Goal: Task Accomplishment & Management: Manage account settings

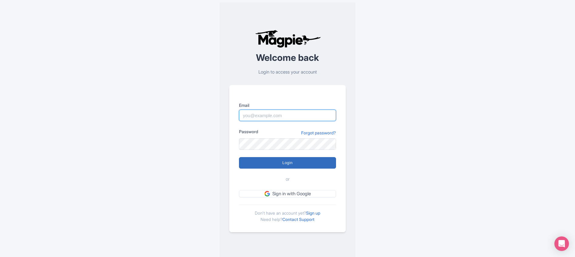
type input "[EMAIL_ADDRESS][DOMAIN_NAME]"
click at [309, 159] on input "Login" at bounding box center [287, 163] width 97 height 12
type input "Logging in..."
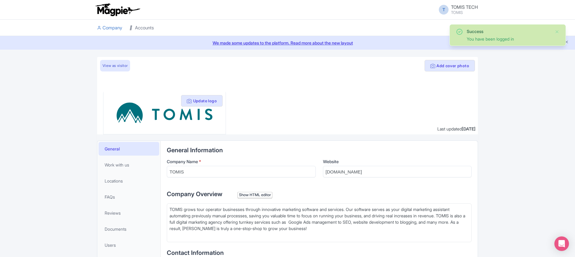
click at [142, 31] on link "Accounts" at bounding box center [141, 28] width 24 height 17
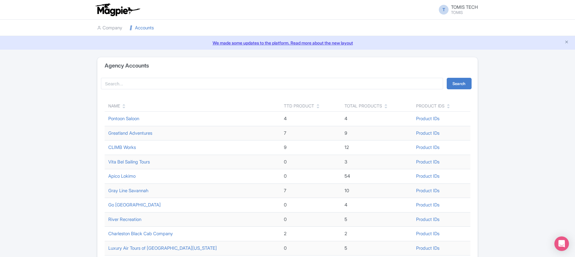
click at [123, 108] on icon at bounding box center [123, 107] width 3 height 4
click at [124, 108] on icon at bounding box center [123, 107] width 3 height 4
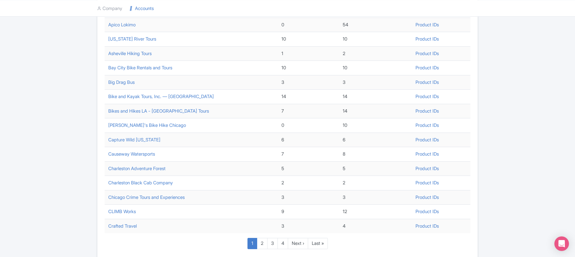
scroll to position [196, 0]
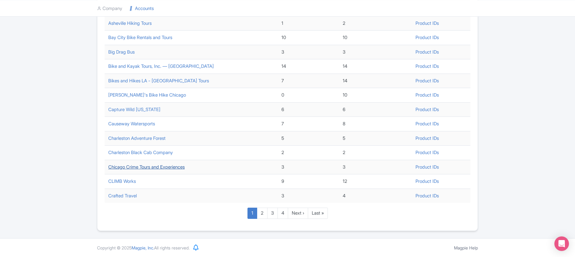
click at [135, 168] on link "Chicago Crime Tours and Experiences" at bounding box center [146, 167] width 76 height 6
click at [129, 169] on link "Chicago Crime Tours and Experiences" at bounding box center [146, 167] width 76 height 6
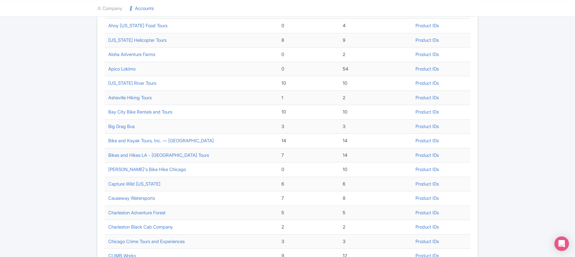
scroll to position [0, 0]
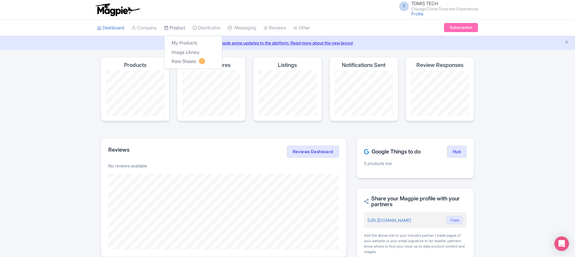
click at [172, 28] on link "Product" at bounding box center [174, 28] width 21 height 17
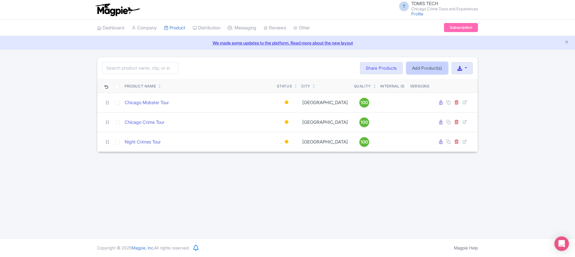
click at [419, 72] on link "Add Product(s)" at bounding box center [427, 68] width 42 height 12
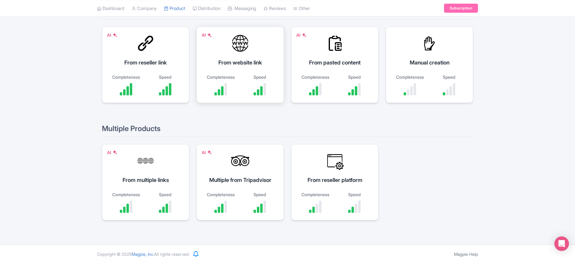
scroll to position [85, 0]
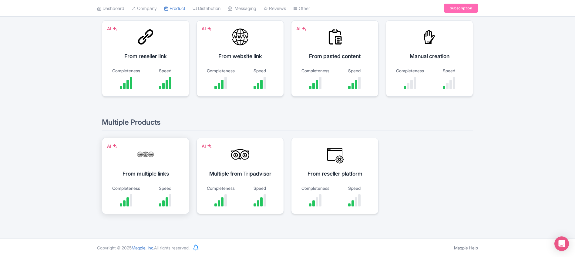
click at [160, 164] on div "AI From multiple links Completeness Speed" at bounding box center [145, 176] width 87 height 76
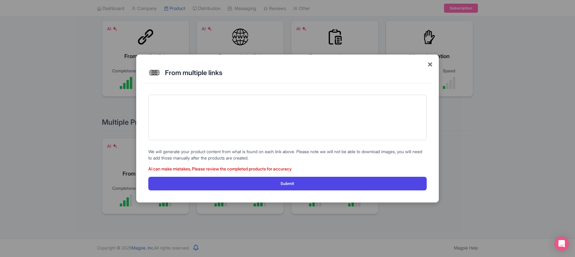
click at [431, 65] on span "×" at bounding box center [429, 64] width 5 height 13
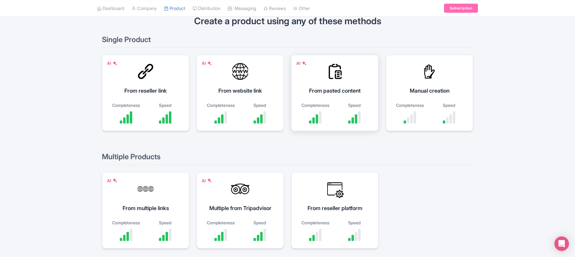
scroll to position [0, 0]
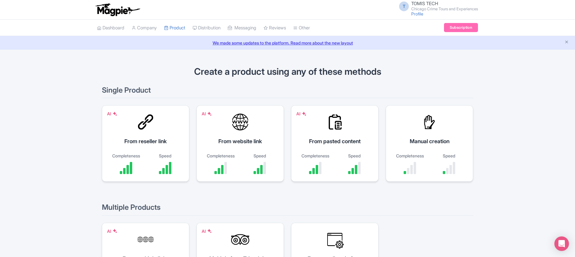
click at [232, 136] on div "AI From website link Completeness Speed" at bounding box center [239, 143] width 87 height 76
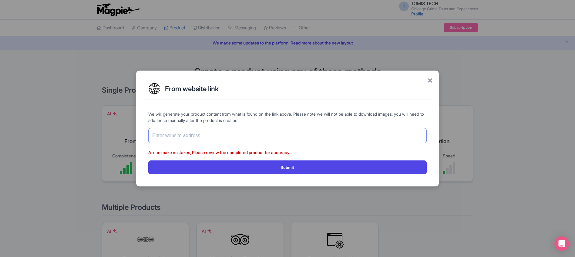
click at [219, 136] on input "text" at bounding box center [287, 135] width 278 height 15
paste input "[URL][DOMAIN_NAME]"
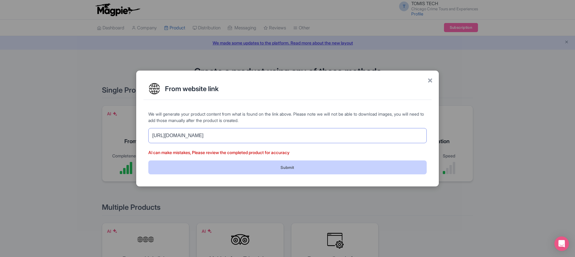
type input "[URL][DOMAIN_NAME]"
click at [263, 171] on button "Submit" at bounding box center [287, 168] width 278 height 14
click at [327, 168] on button "Submit" at bounding box center [287, 168] width 278 height 14
click at [276, 171] on button "Submit" at bounding box center [287, 168] width 278 height 14
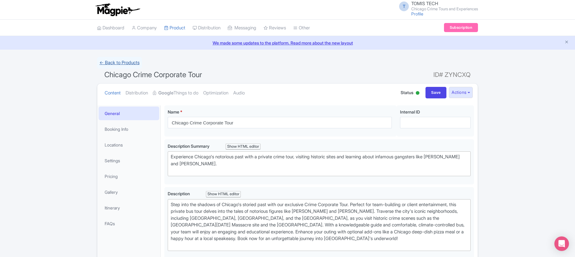
click at [123, 65] on link "← Back to Products" at bounding box center [119, 63] width 45 height 12
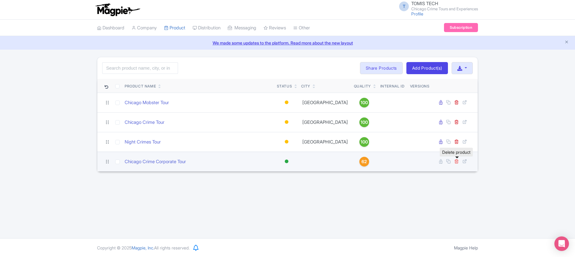
click at [456, 162] on icon at bounding box center [456, 161] width 5 height 5
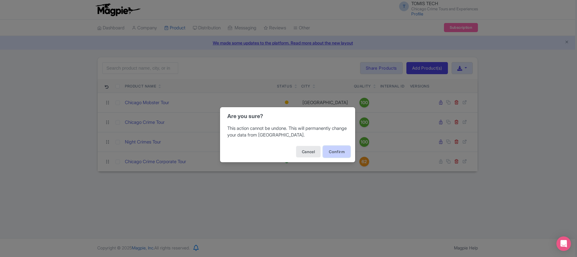
click at [339, 152] on button "Confirm" at bounding box center [336, 152] width 27 height 12
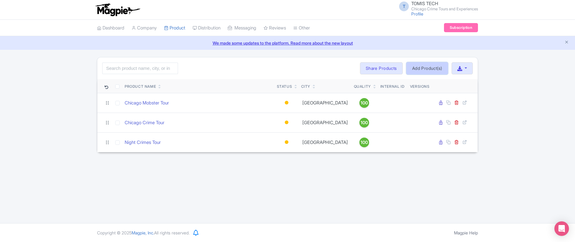
click at [420, 70] on link "Add Product(s)" at bounding box center [427, 68] width 42 height 12
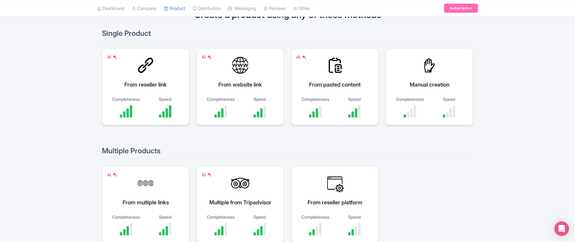
scroll to position [61, 0]
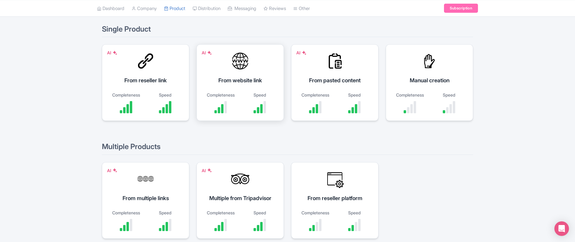
click at [242, 83] on div "From website link" at bounding box center [240, 80] width 72 height 8
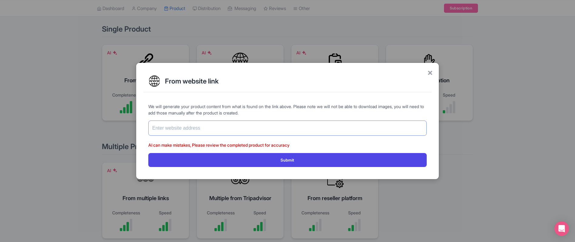
click at [182, 127] on input "text" at bounding box center [287, 127] width 278 height 15
paste input "https://chicagocrimetours.com/corporate-tours/"
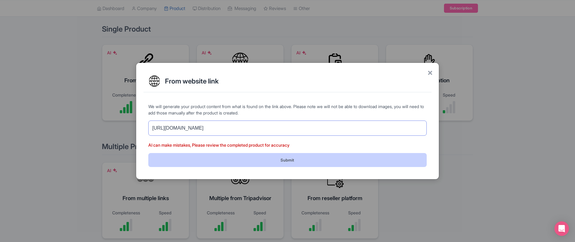
type input "https://chicagocrimetours.com/corporate-tours/"
click at [260, 161] on button "Submit" at bounding box center [287, 160] width 278 height 14
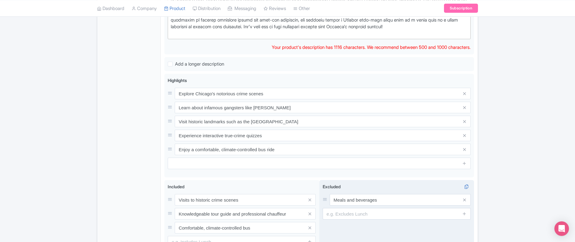
scroll to position [32, 0]
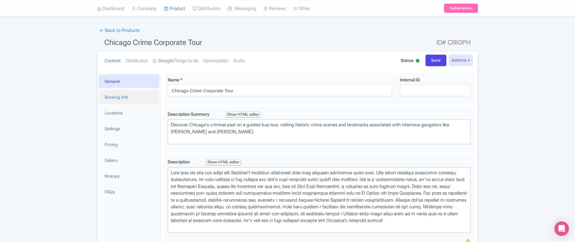
click at [126, 99] on link "Booking Info" at bounding box center [129, 97] width 61 height 14
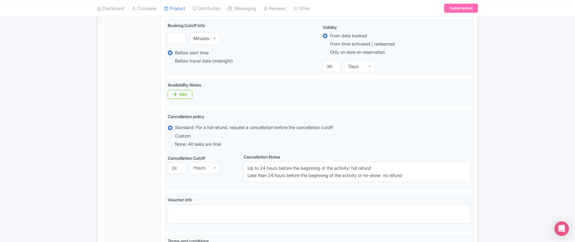
scroll to position [49, 0]
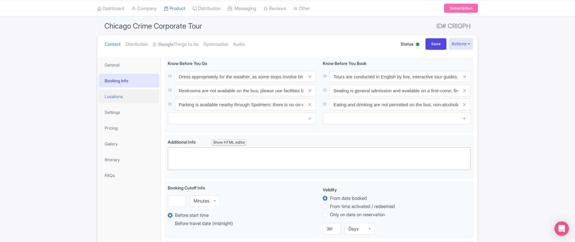
click at [117, 99] on link "Locations" at bounding box center [129, 96] width 61 height 14
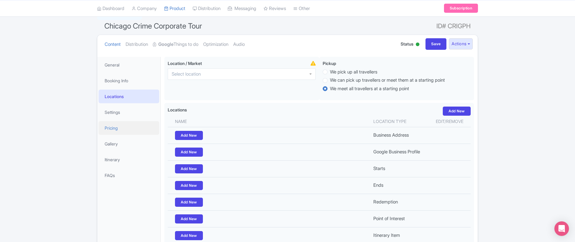
click at [121, 129] on link "Pricing" at bounding box center [129, 128] width 61 height 14
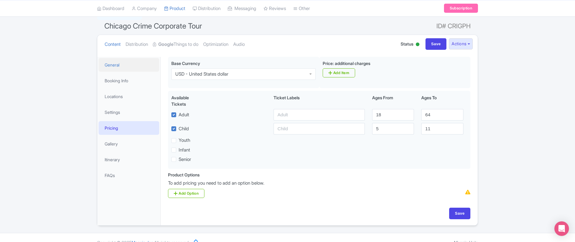
click at [132, 68] on link "General" at bounding box center [129, 65] width 61 height 14
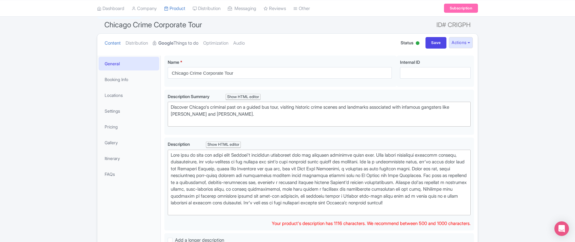
scroll to position [47, 0]
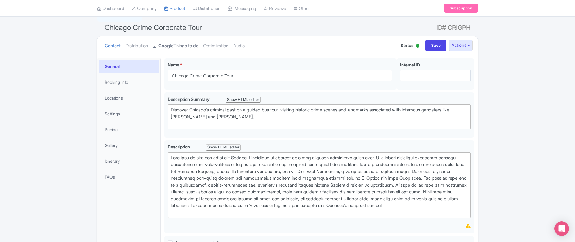
click at [170, 46] on strong "Google" at bounding box center [165, 45] width 15 height 7
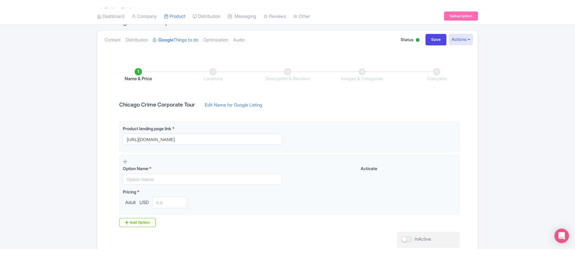
scroll to position [57, 0]
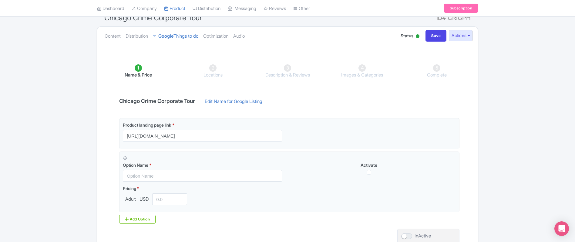
click at [213, 74] on li "Locations" at bounding box center [213, 71] width 75 height 14
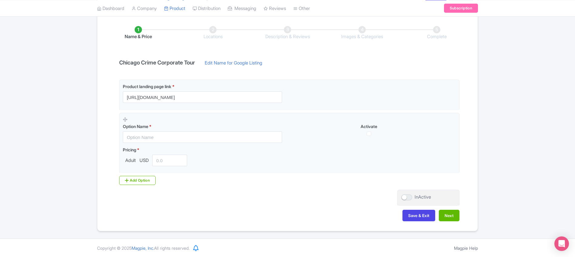
scroll to position [95, 0]
click at [426, 215] on button "Save & Exit" at bounding box center [418, 216] width 33 height 12
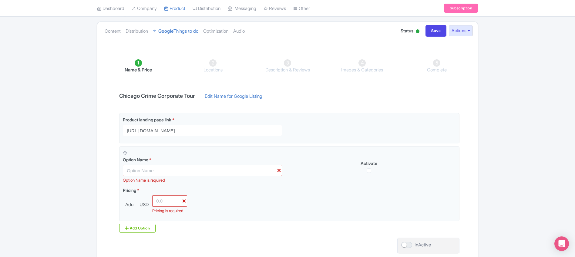
scroll to position [33, 0]
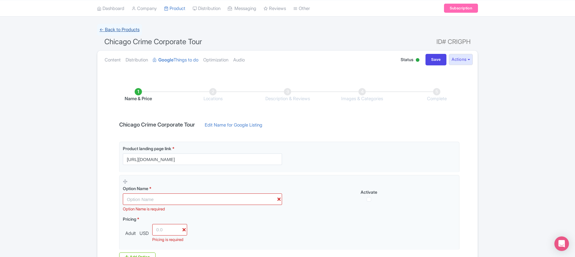
click at [115, 25] on link "← Back to Products" at bounding box center [119, 30] width 45 height 12
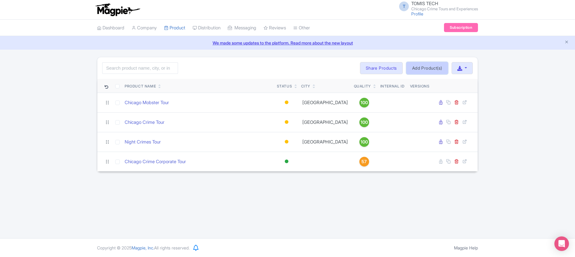
click at [420, 69] on link "Add Product(s)" at bounding box center [427, 68] width 42 height 12
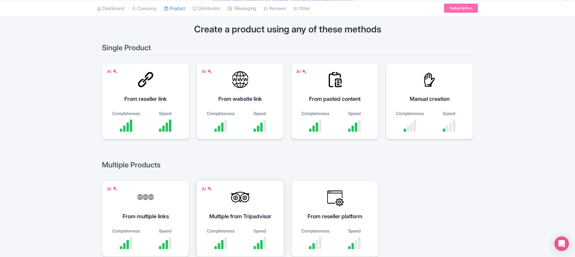
scroll to position [85, 0]
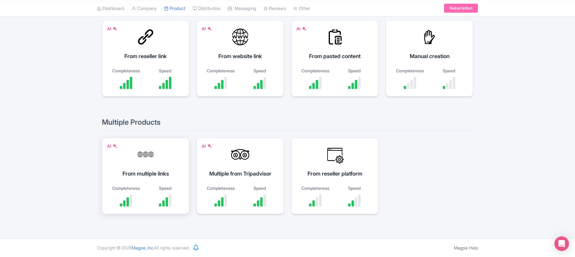
click at [148, 170] on div "From multiple links" at bounding box center [145, 174] width 72 height 8
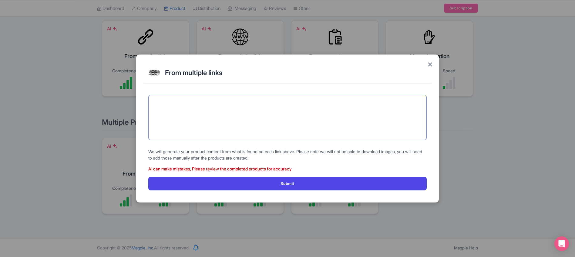
click at [222, 102] on textarea at bounding box center [287, 117] width 278 height 45
paste textarea "https://chicagocrimetours.com/corporate-tours/"
paste textarea "https://chicagocrimetours.com/group-tours/"
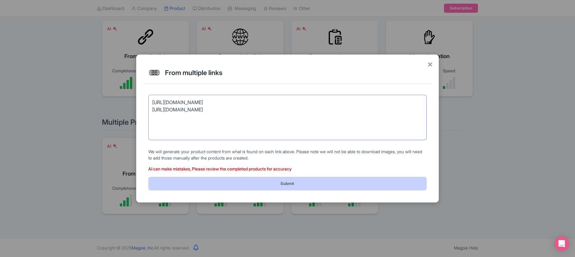
type textarea "https://chicagocrimetours.com/corporate-tours/ https://chicagocrimetours.com/gr…"
click at [299, 186] on button "Submit" at bounding box center [287, 184] width 278 height 14
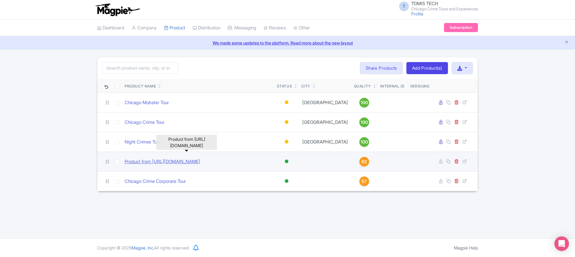
click at [200, 164] on link "Product from https://chicagocrimetours.com/group-tours/" at bounding box center [162, 162] width 75 height 7
click at [200, 162] on link "Product from https://chicagocrimetours.com/group-tours/" at bounding box center [162, 162] width 75 height 7
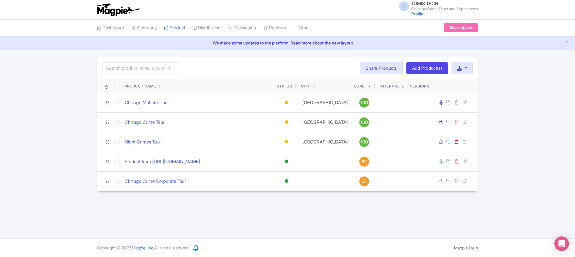
click at [225, 199] on div "T TOMIS TECH Chicago Crime Tours and Experiences Profile Users Settings Sign ou…" at bounding box center [287, 119] width 575 height 239
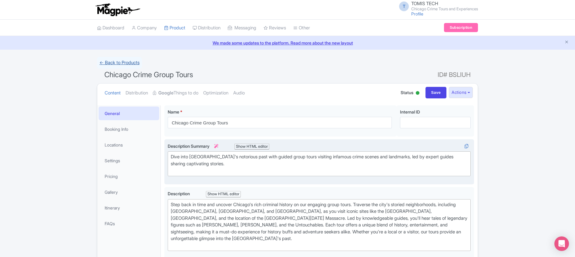
click at [120, 60] on link "← Back to Products" at bounding box center [119, 63] width 45 height 12
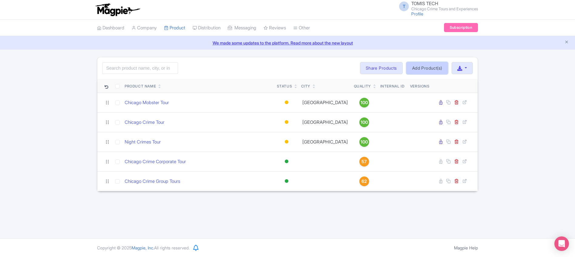
click at [421, 69] on link "Add Product(s)" at bounding box center [427, 68] width 42 height 12
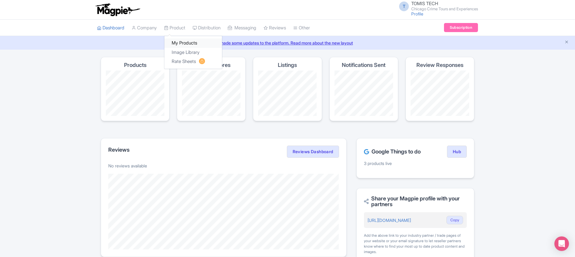
click at [184, 42] on link "My Products" at bounding box center [193, 43] width 58 height 9
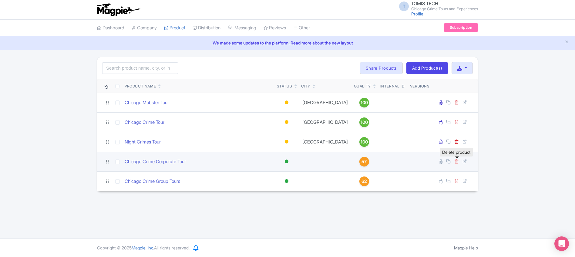
click at [457, 161] on icon at bounding box center [456, 161] width 5 height 5
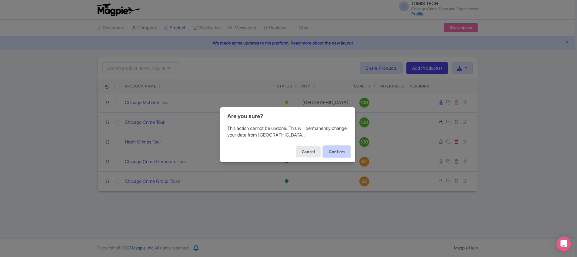
click at [343, 153] on button "Confirm" at bounding box center [336, 152] width 27 height 12
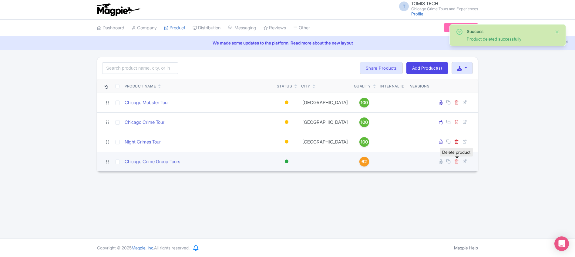
click at [456, 163] on icon at bounding box center [456, 161] width 5 height 5
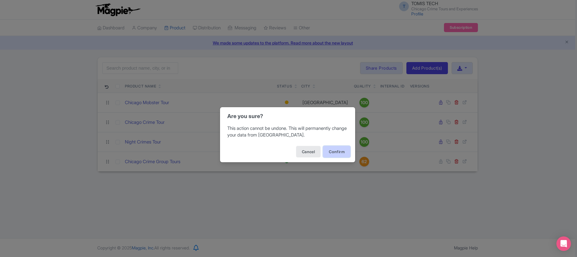
click at [335, 152] on button "Confirm" at bounding box center [336, 152] width 27 height 12
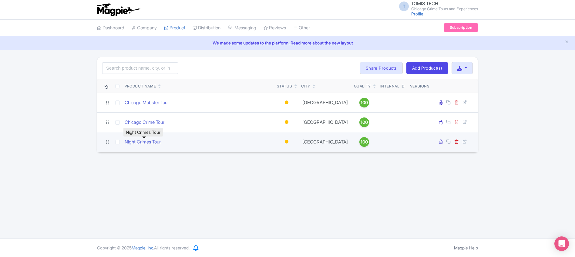
click at [136, 141] on link "Night Crimes Tour" at bounding box center [143, 142] width 36 height 7
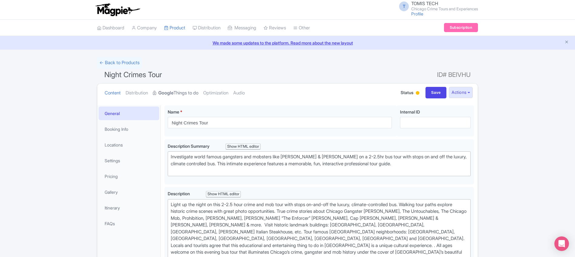
click at [171, 97] on link "Google Things to do" at bounding box center [175, 93] width 45 height 19
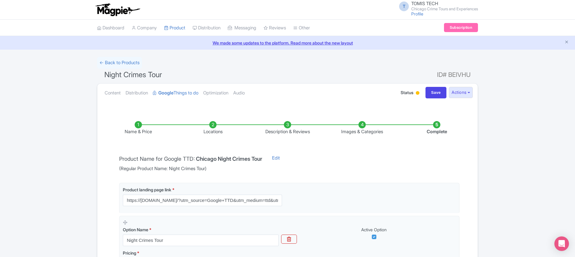
click at [213, 130] on li "Locations" at bounding box center [213, 128] width 75 height 14
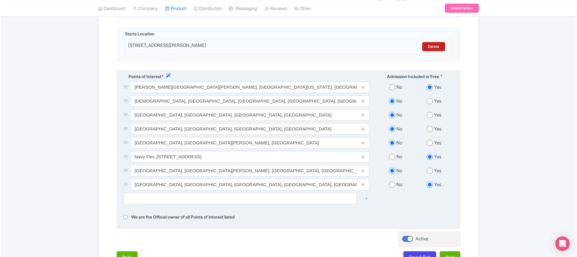
scroll to position [156, 0]
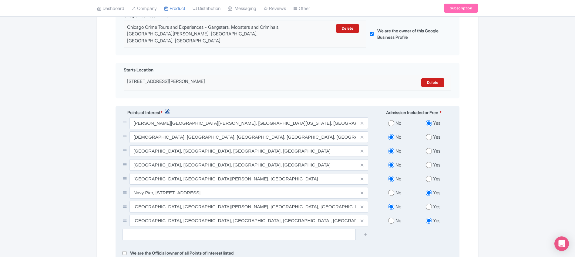
click at [169, 109] on icon at bounding box center [167, 111] width 5 height 5
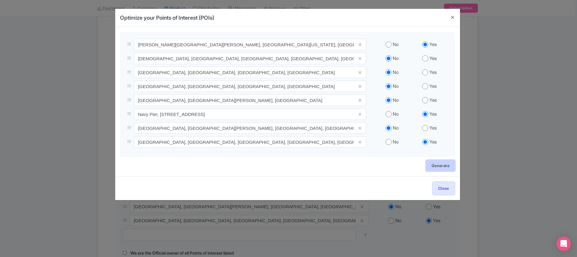
click at [435, 168] on link "Generate" at bounding box center [440, 166] width 29 height 12
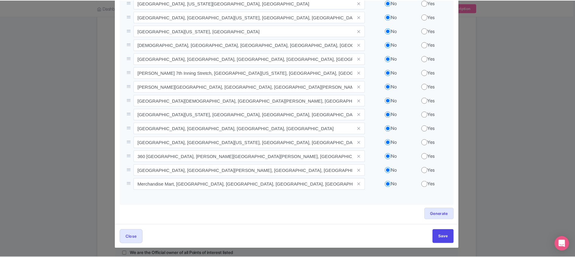
scroll to position [0, 0]
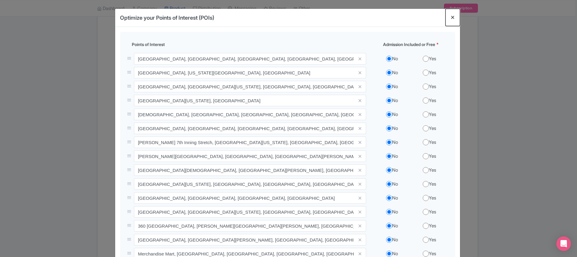
click at [453, 17] on button "Close" at bounding box center [453, 17] width 15 height 17
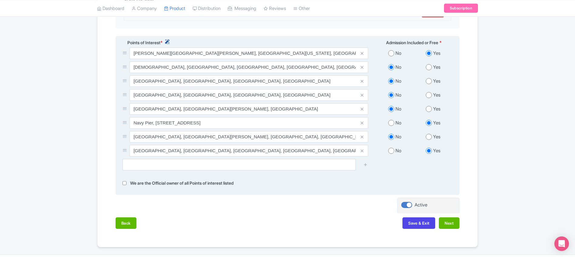
scroll to position [225, 0]
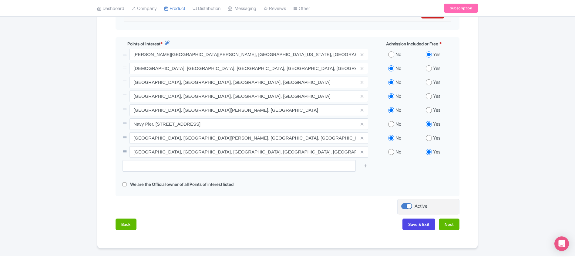
click at [98, 111] on div "Name & Price Locations Description & Reviews Images & Categories Complete Edit …" at bounding box center [287, 60] width 380 height 353
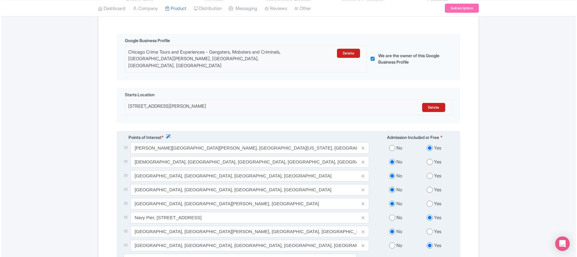
scroll to position [197, 0]
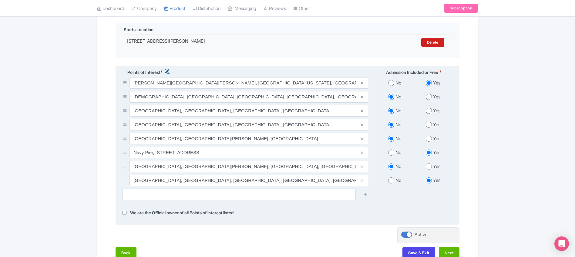
click at [169, 69] on icon at bounding box center [167, 71] width 5 height 5
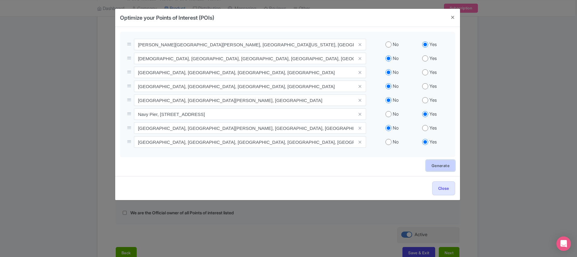
click at [446, 167] on link "Generate" at bounding box center [440, 166] width 29 height 12
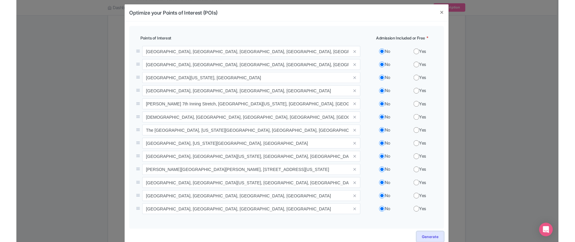
scroll to position [3, 0]
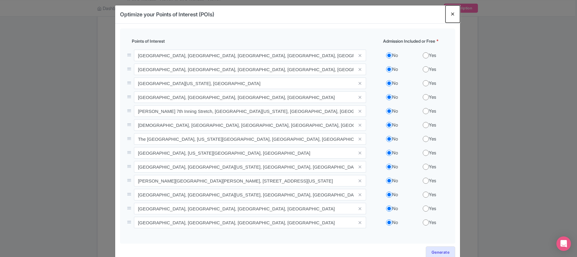
click at [452, 14] on button "Close" at bounding box center [453, 13] width 15 height 17
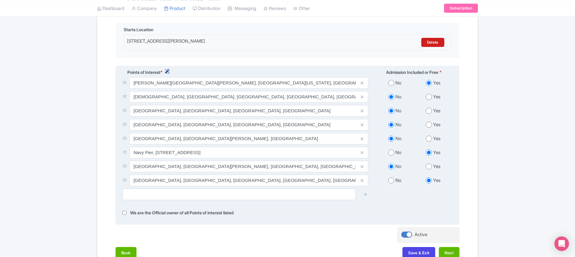
click at [169, 69] on icon at bounding box center [167, 71] width 5 height 5
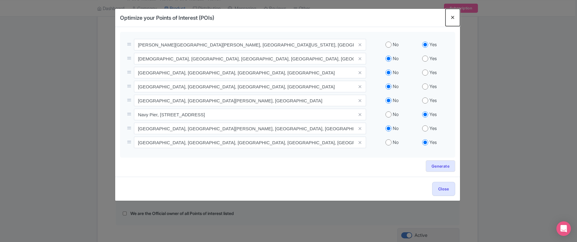
click at [451, 18] on button "Close" at bounding box center [453, 17] width 15 height 17
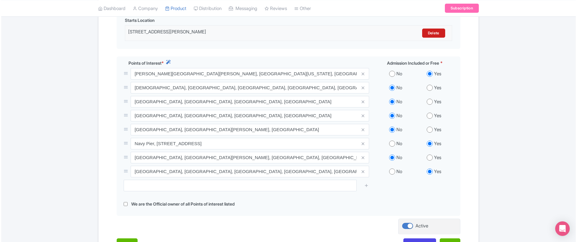
scroll to position [218, 0]
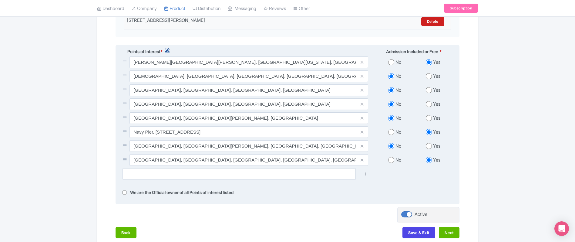
click at [169, 48] on icon at bounding box center [167, 50] width 5 height 5
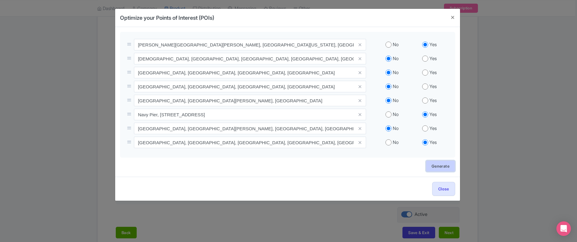
click at [437, 165] on link "Generate" at bounding box center [440, 166] width 29 height 12
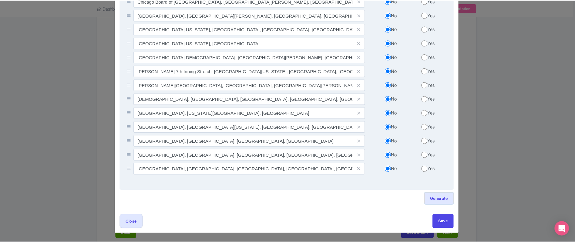
scroll to position [84, 0]
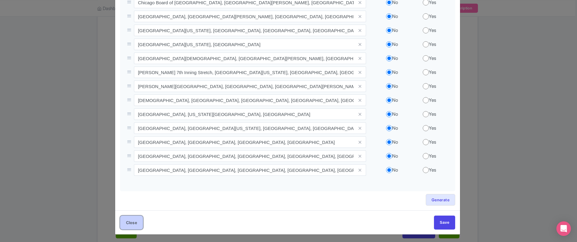
click at [131, 224] on button "Close" at bounding box center [131, 222] width 23 height 14
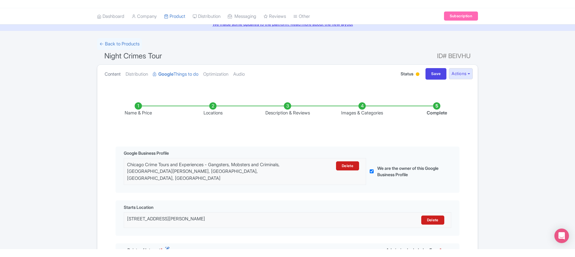
scroll to position [43, 0]
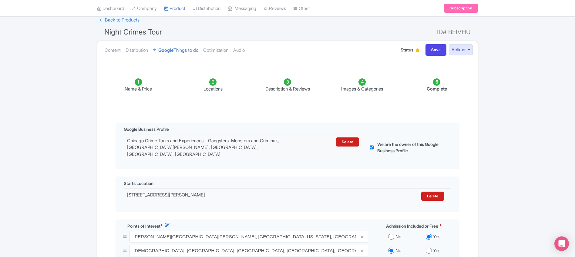
click at [287, 82] on li "Description & Reviews" at bounding box center [287, 86] width 75 height 14
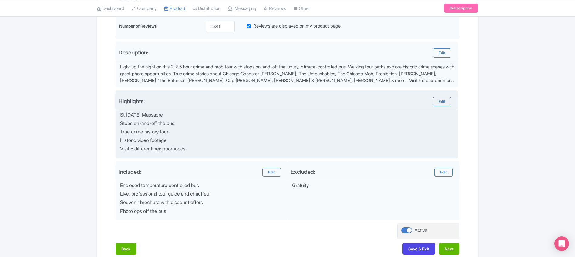
scroll to position [63, 0]
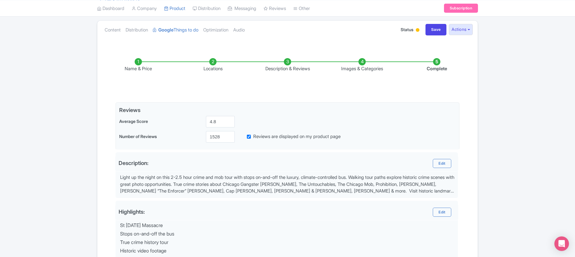
click at [365, 66] on li "Images & Categories" at bounding box center [362, 65] width 75 height 14
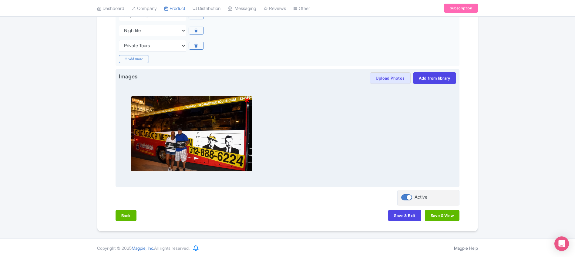
scroll to position [23, 0]
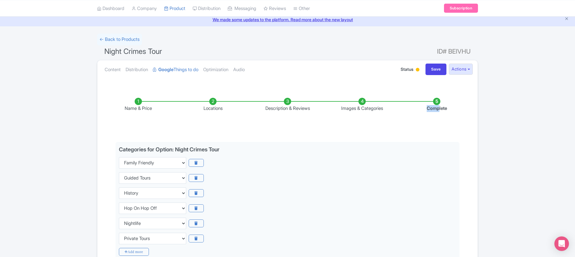
click at [439, 106] on li "Complete" at bounding box center [436, 105] width 75 height 14
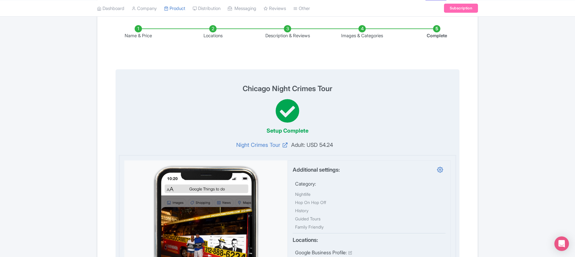
scroll to position [71, 0]
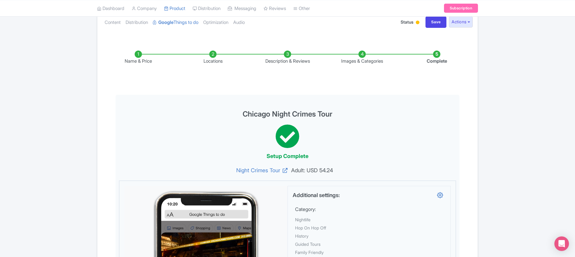
click at [141, 59] on li "Name & Price" at bounding box center [138, 58] width 75 height 14
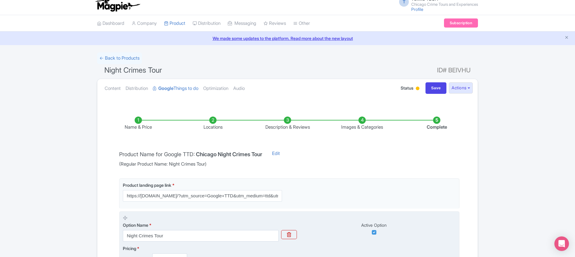
scroll to position [3, 0]
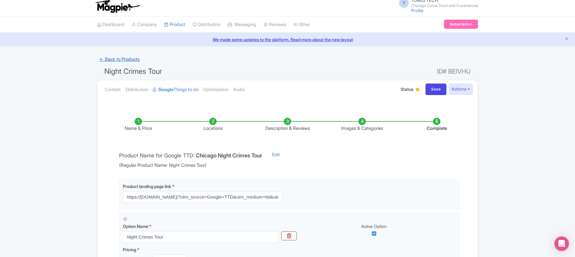
click at [129, 61] on link "← Back to Products" at bounding box center [119, 60] width 45 height 12
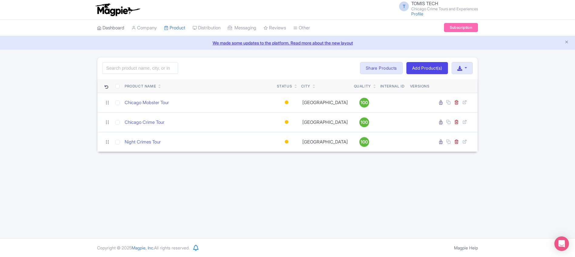
click at [114, 28] on link "Dashboard" at bounding box center [110, 28] width 27 height 17
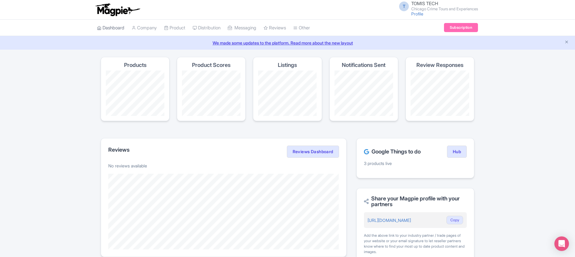
click at [113, 28] on link "Dashboard" at bounding box center [110, 28] width 27 height 17
click at [119, 9] on img at bounding box center [117, 9] width 47 height 13
click at [179, 29] on link "Product" at bounding box center [174, 28] width 21 height 17
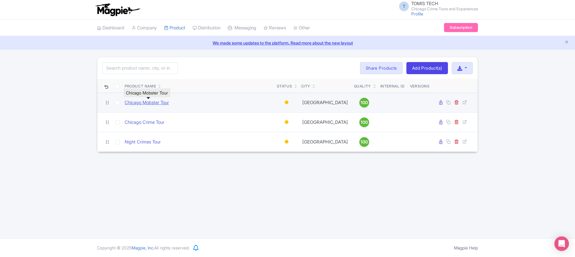
click at [159, 101] on link "Chicago Mobster Tour" at bounding box center [147, 102] width 44 height 7
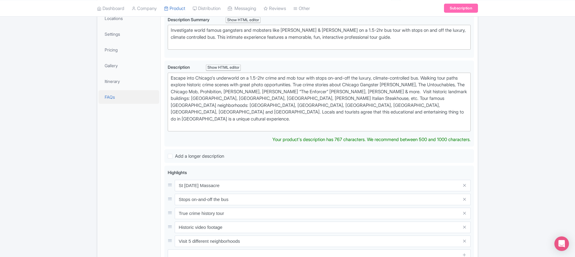
click at [110, 96] on link "FAQs" at bounding box center [129, 97] width 61 height 14
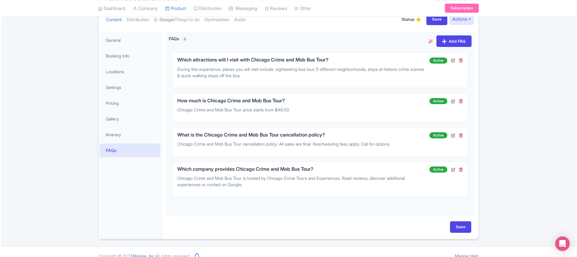
scroll to position [73, 0]
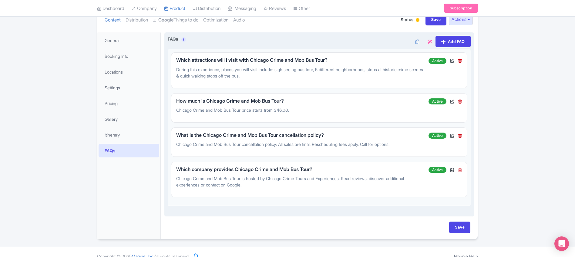
click at [428, 42] on icon at bounding box center [429, 42] width 4 height 4
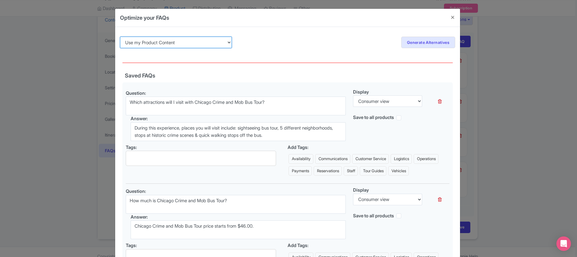
click at [226, 43] on select "Use my Product Content Use my Product Reviews" at bounding box center [176, 43] width 112 height 12
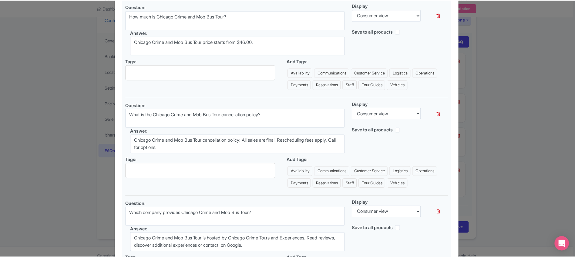
scroll to position [0, 0]
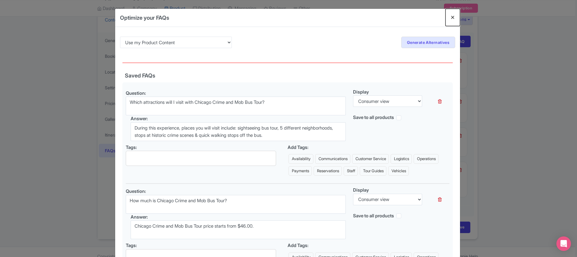
click at [450, 17] on button "Close" at bounding box center [453, 17] width 15 height 17
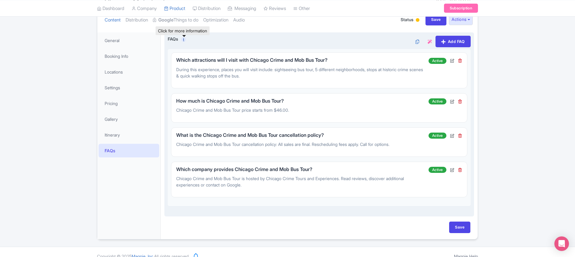
click at [184, 39] on link "i" at bounding box center [183, 39] width 5 height 5
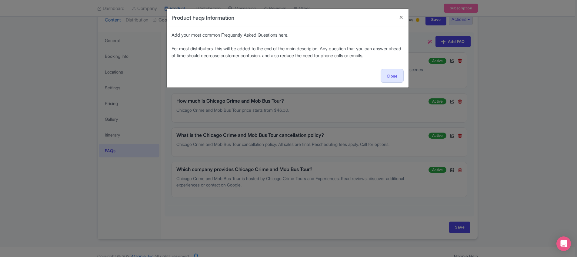
click at [48, 104] on div "Product Faqs Information Add your most common Frequently Asked Questions here. …" at bounding box center [288, 128] width 577 height 257
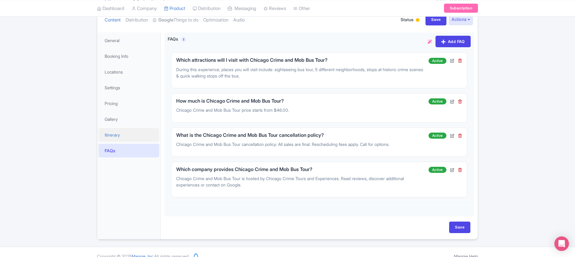
click at [129, 136] on link "Itinerary" at bounding box center [129, 135] width 61 height 14
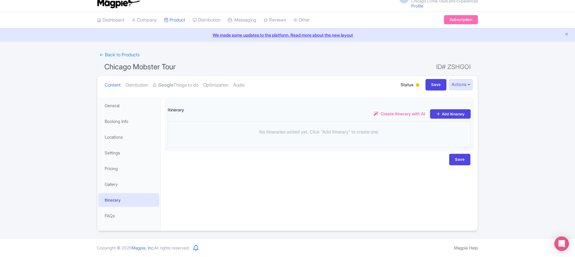
scroll to position [8, 0]
click at [114, 182] on link "Gallery" at bounding box center [129, 185] width 61 height 14
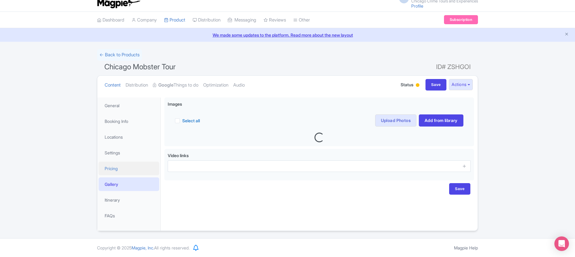
click at [121, 172] on link "Pricing" at bounding box center [129, 169] width 61 height 14
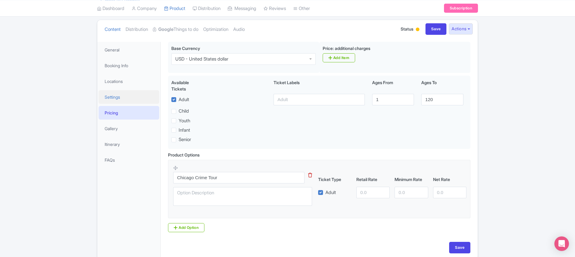
scroll to position [39, 0]
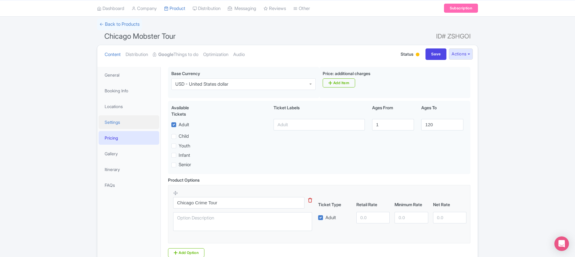
click at [115, 126] on link "Settings" at bounding box center [129, 123] width 61 height 14
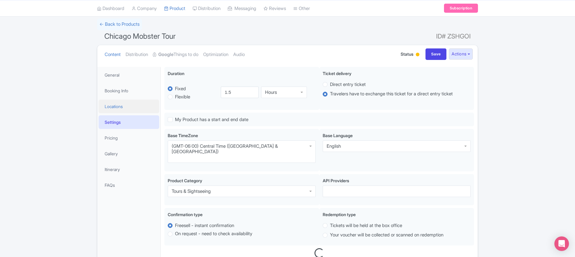
click at [127, 103] on link "Locations" at bounding box center [129, 107] width 61 height 14
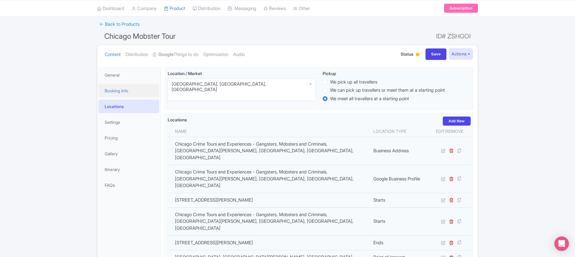
click at [132, 88] on link "Booking Info" at bounding box center [129, 91] width 61 height 14
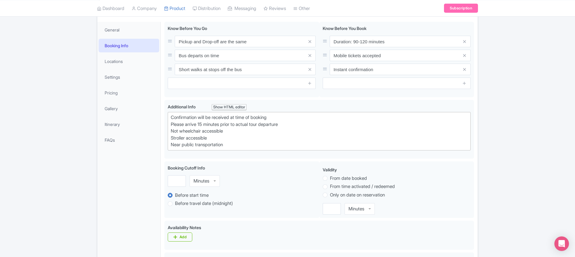
scroll to position [151, 0]
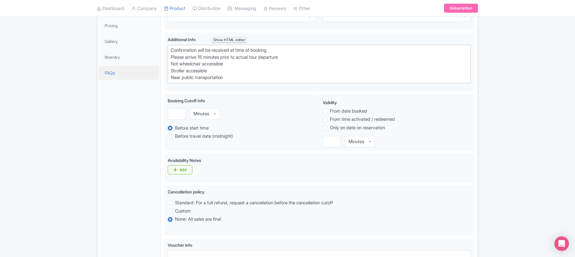
click at [118, 75] on link "FAQs" at bounding box center [129, 73] width 61 height 14
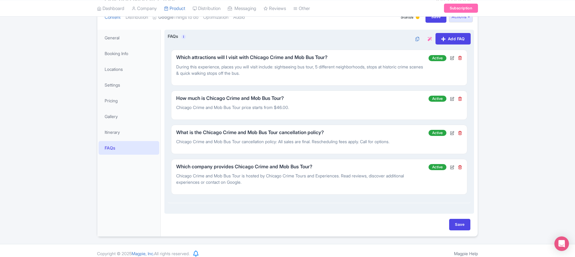
scroll to position [71, 0]
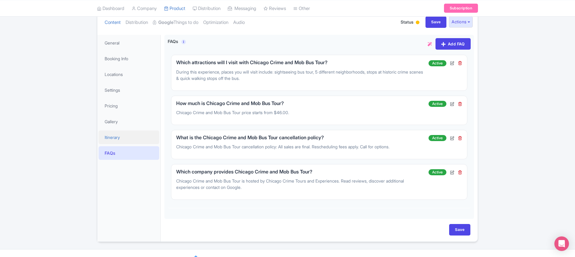
click at [131, 138] on link "Itinerary" at bounding box center [129, 138] width 61 height 14
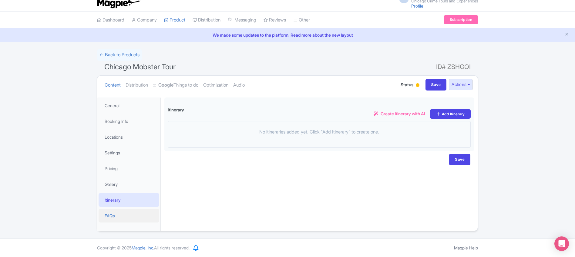
click at [137, 213] on link "FAQs" at bounding box center [129, 216] width 61 height 14
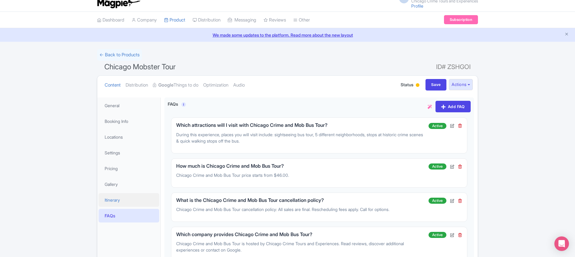
click at [137, 197] on link "Itinerary" at bounding box center [129, 200] width 61 height 14
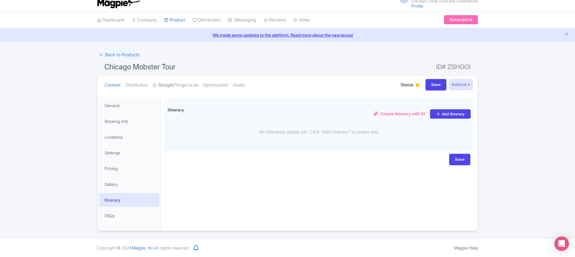
click at [404, 113] on span "Create itinerary with AI" at bounding box center [402, 114] width 45 height 6
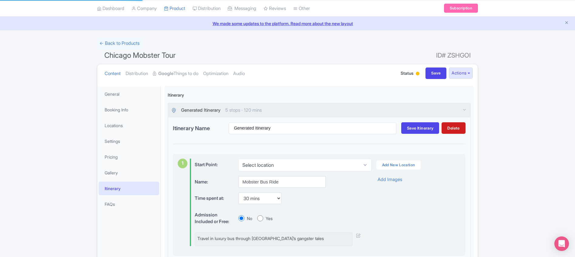
scroll to position [0, 0]
